Goal: Transaction & Acquisition: Book appointment/travel/reservation

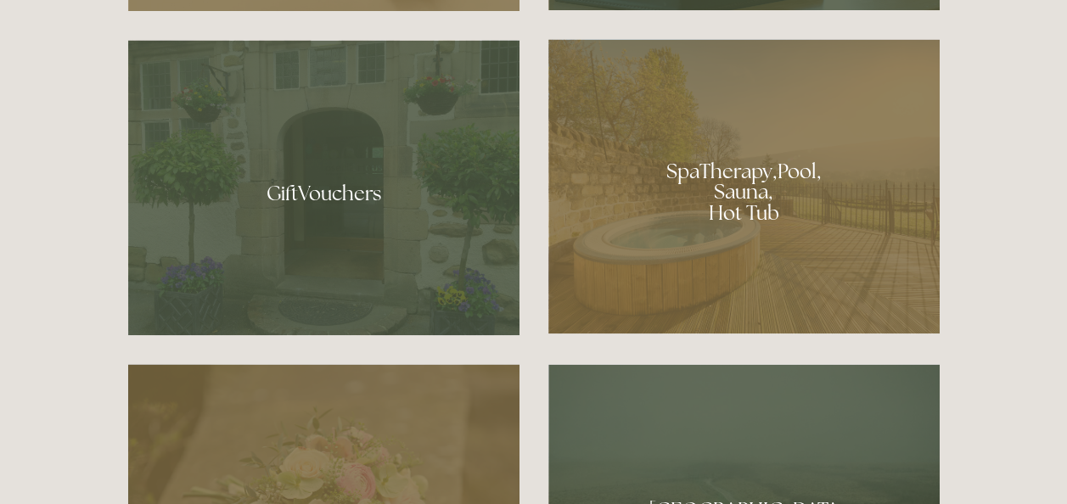
scroll to position [1223, 0]
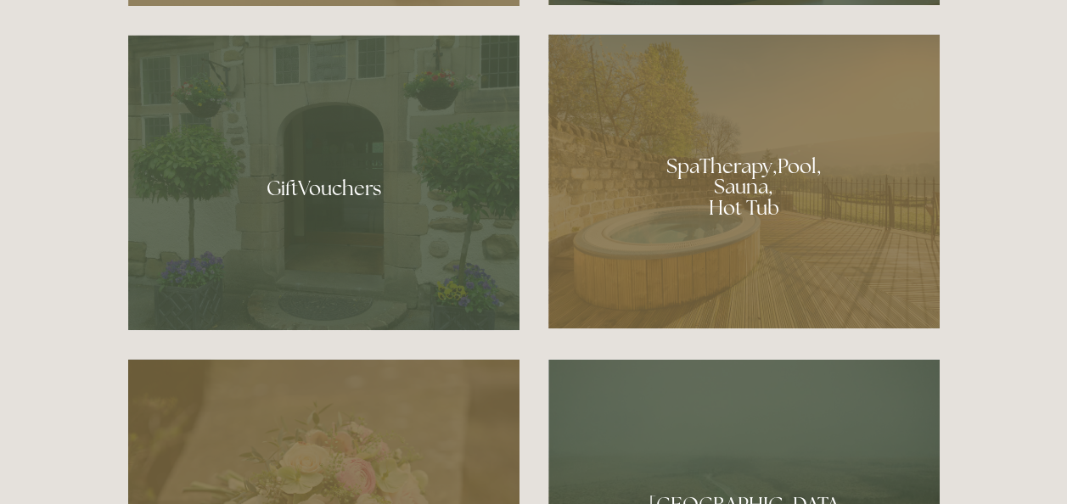
click at [740, 176] on div at bounding box center [743, 181] width 391 height 295
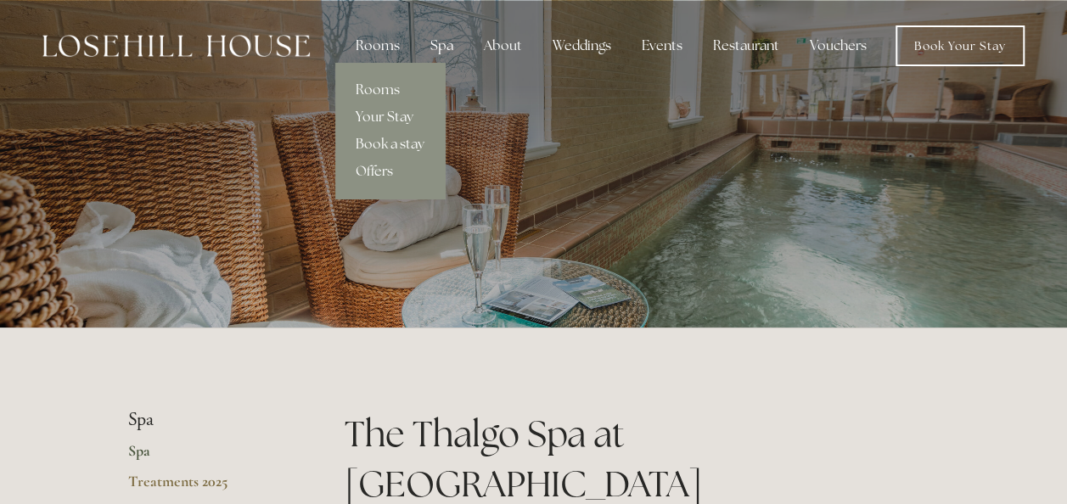
click at [385, 37] on div "Rooms" at bounding box center [377, 46] width 71 height 34
click at [394, 115] on link "Your Stay" at bounding box center [390, 117] width 110 height 27
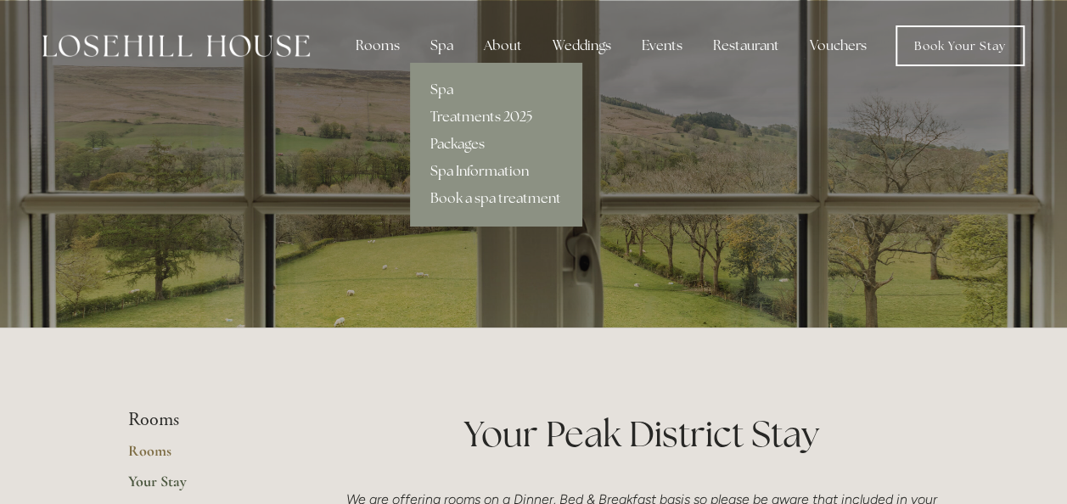
click at [469, 178] on link "Spa Information" at bounding box center [495, 171] width 171 height 27
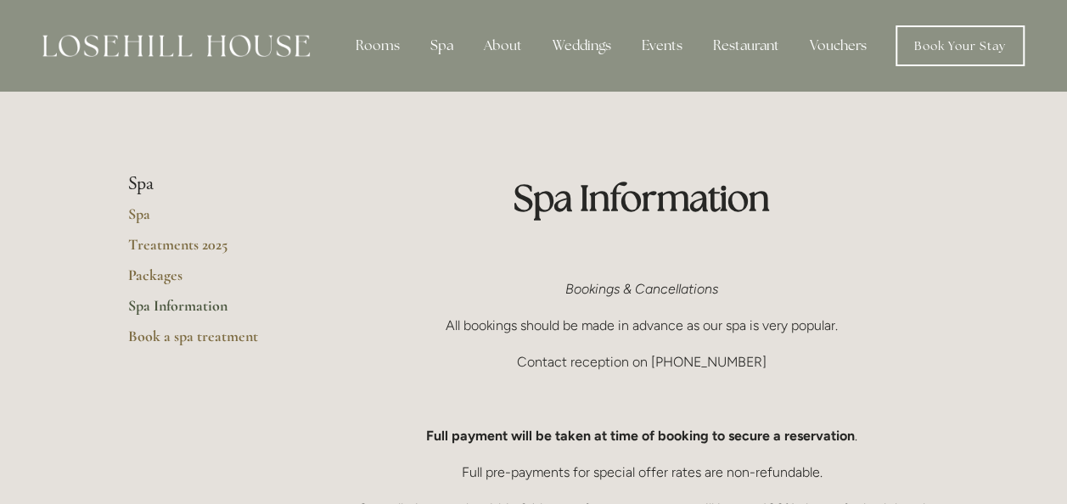
click at [764, 40] on div "Restaurant" at bounding box center [746, 46] width 93 height 34
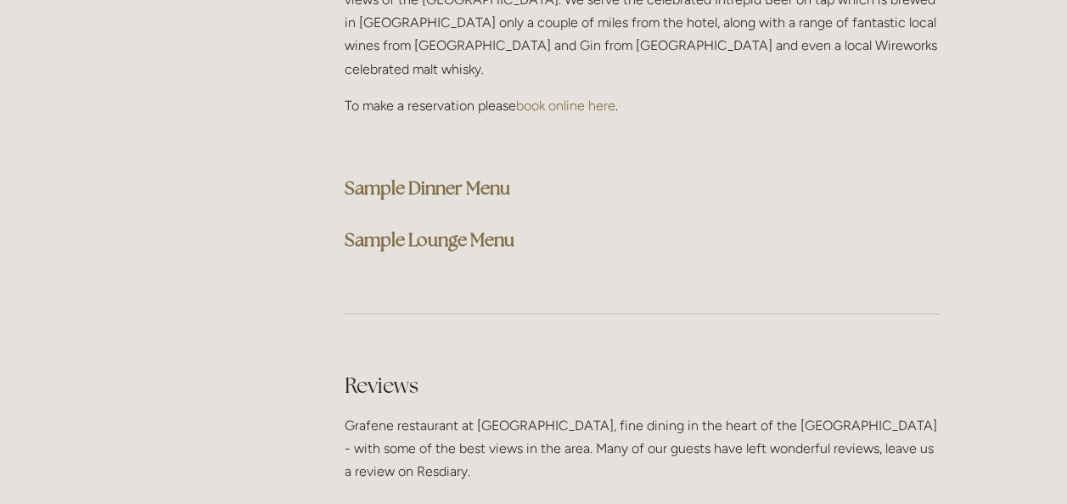
scroll to position [4415, 0]
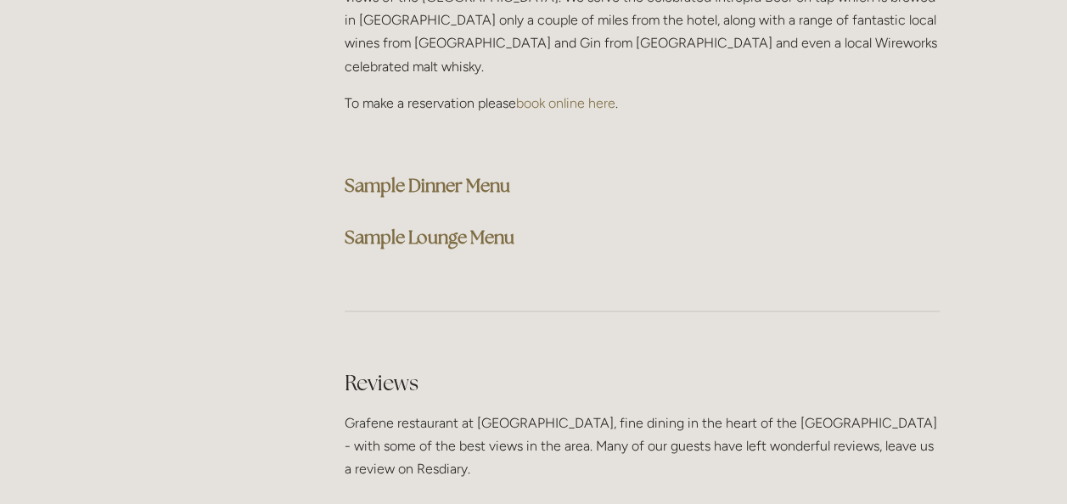
click at [452, 174] on strong "Sample Dinner Menu" at bounding box center [428, 185] width 166 height 23
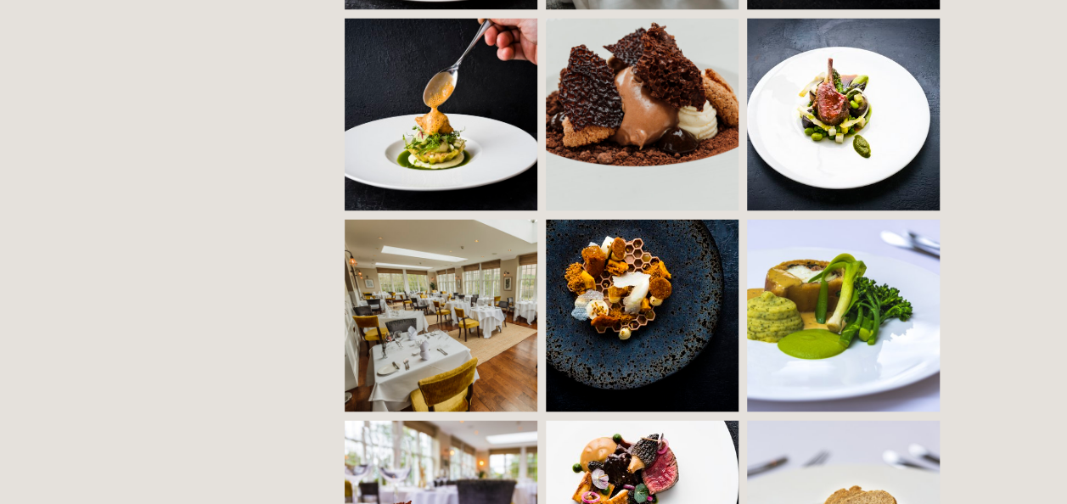
scroll to position [0, 0]
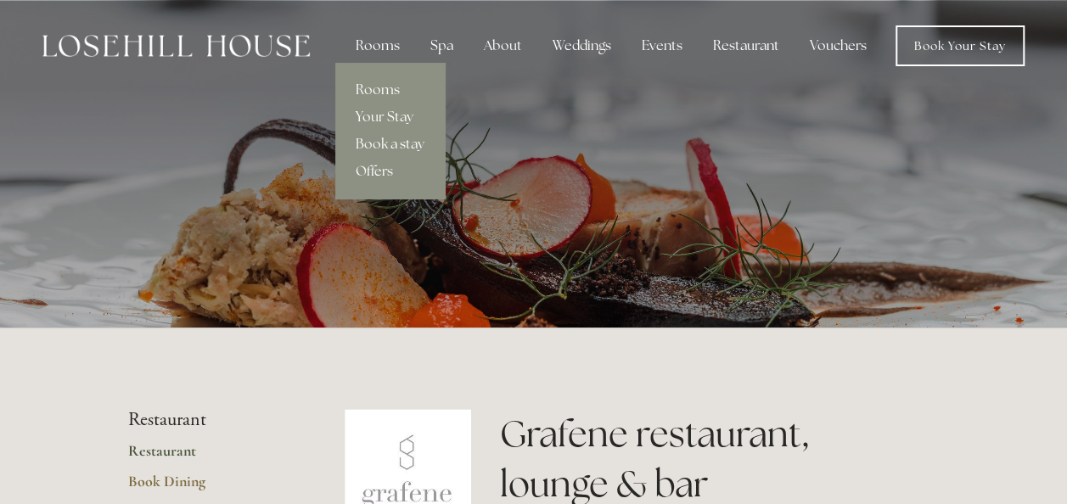
click at [384, 41] on div "Rooms" at bounding box center [377, 46] width 71 height 34
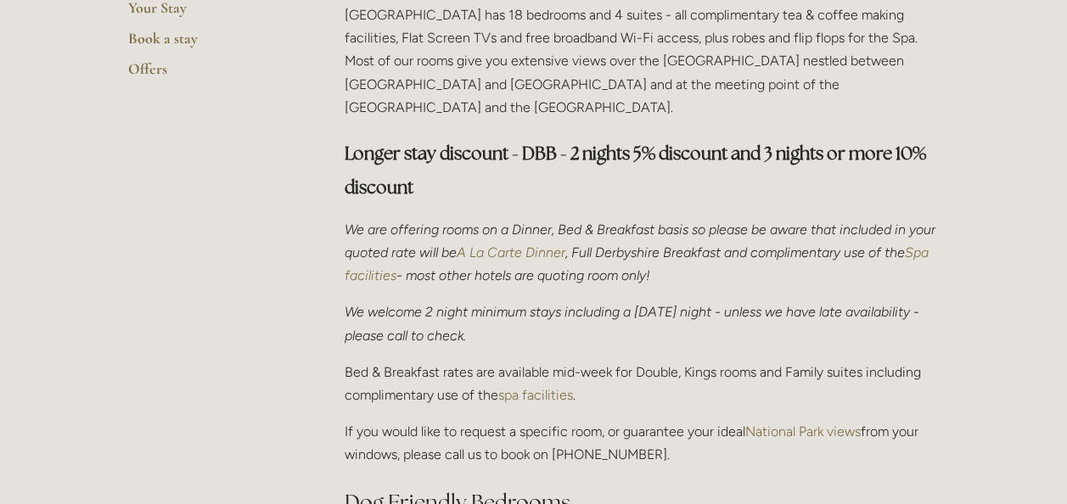
scroll to position [492, 0]
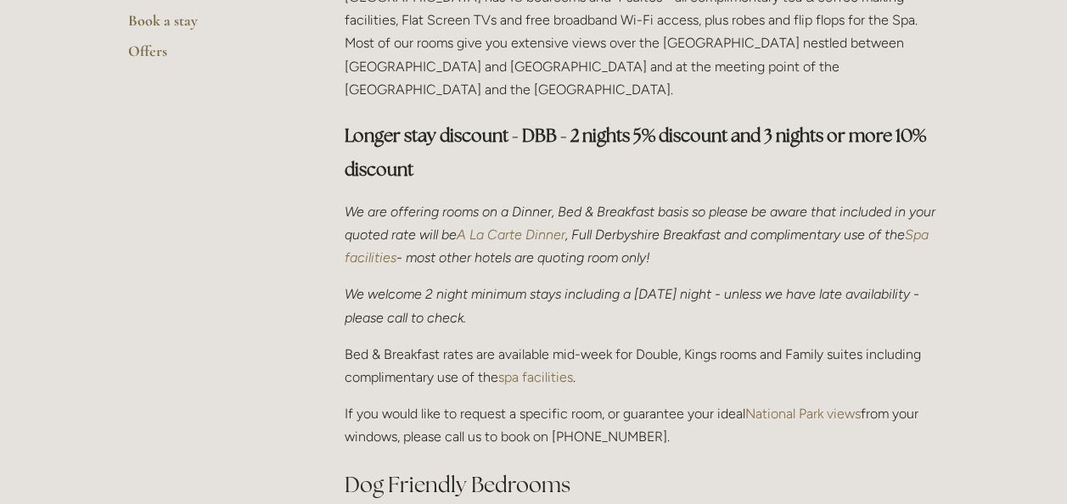
click at [564, 227] on em "A La Carte Dinner" at bounding box center [511, 235] width 109 height 16
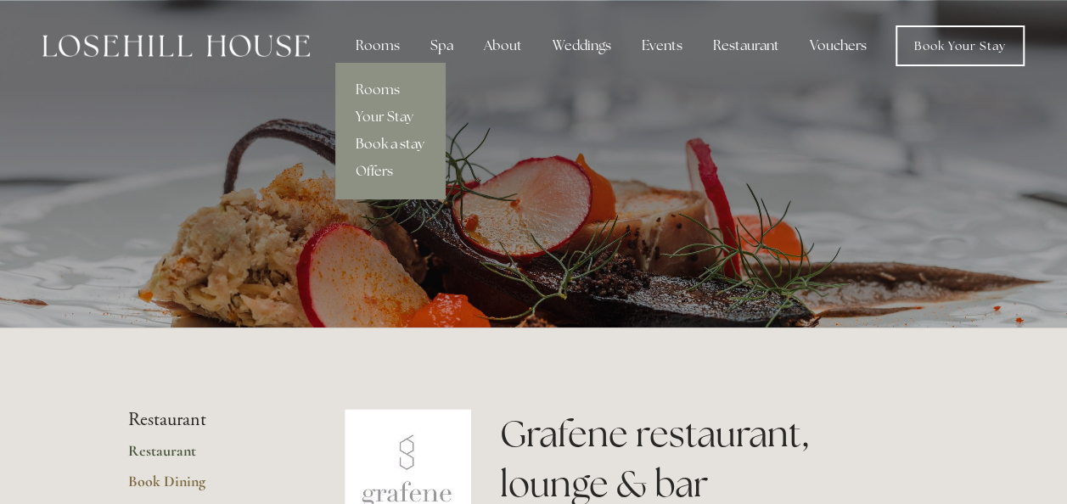
click at [387, 147] on link "Book a stay" at bounding box center [390, 144] width 110 height 27
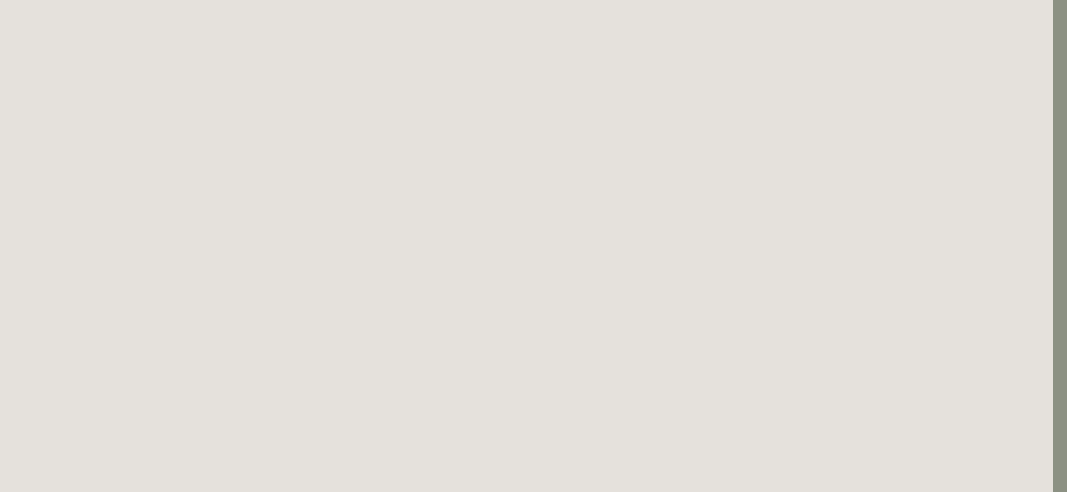
scroll to position [732, 14]
